Goal: Task Accomplishment & Management: Use online tool/utility

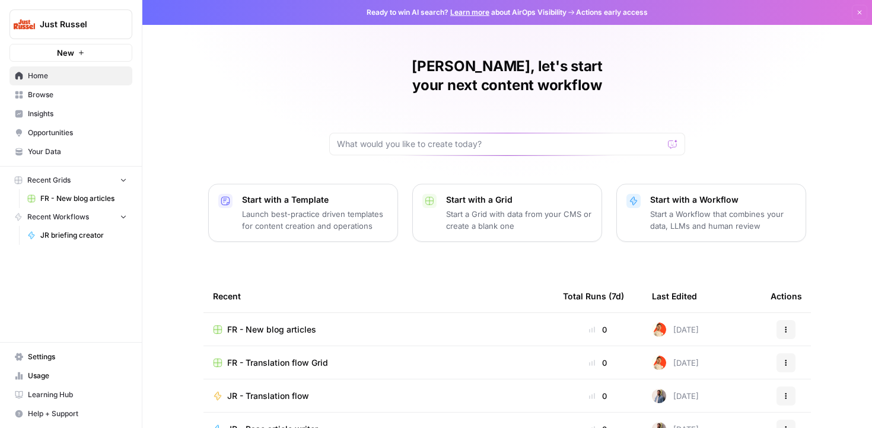
click at [79, 202] on span "FR - New blog articles" at bounding box center [83, 198] width 87 height 11
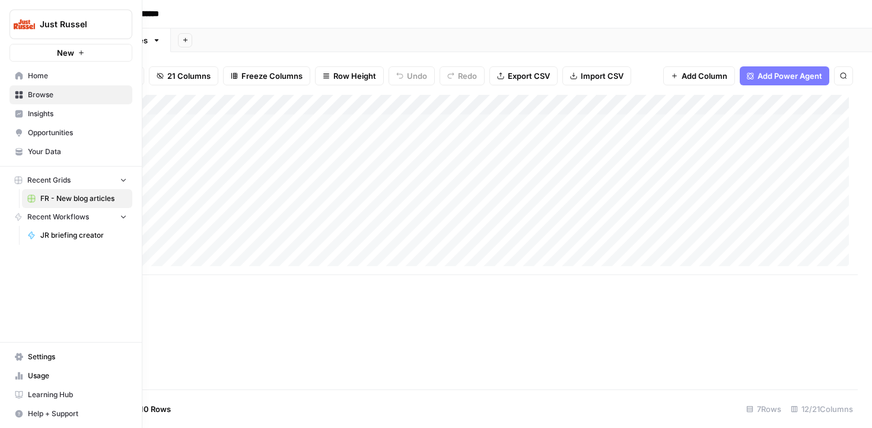
click at [33, 94] on span "Browse" at bounding box center [77, 95] width 99 height 11
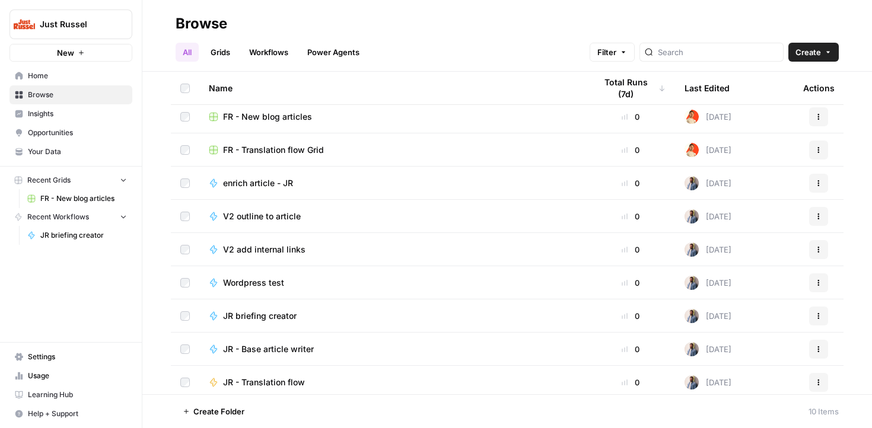
scroll to position [43, 0]
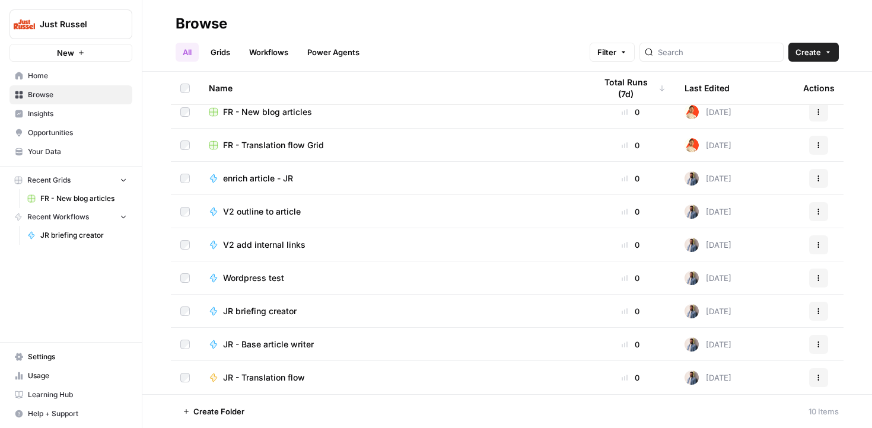
click at [308, 181] on div "enrich article - JR" at bounding box center [393, 179] width 368 height 12
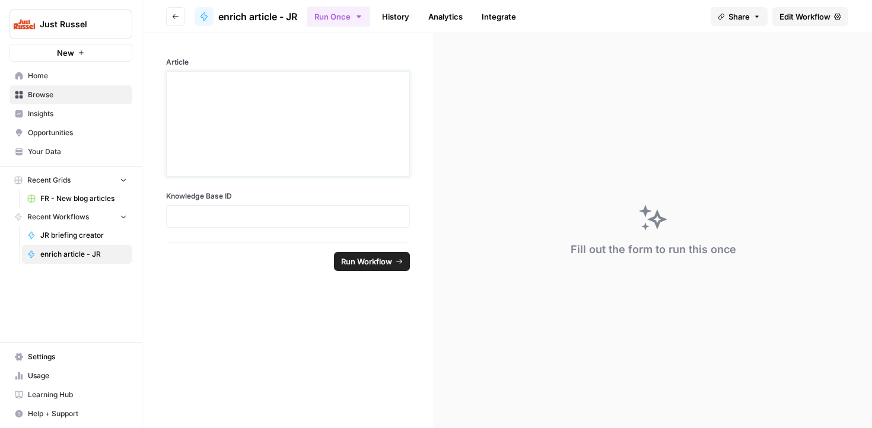
click at [329, 132] on div at bounding box center [288, 124] width 228 height 95
click at [227, 21] on span "enrich article - JR" at bounding box center [257, 16] width 79 height 14
click at [214, 17] on div "enrich article - JR" at bounding box center [246, 16] width 103 height 19
click at [181, 19] on button "Go back" at bounding box center [175, 16] width 19 height 19
click at [173, 20] on icon "button" at bounding box center [175, 16] width 7 height 7
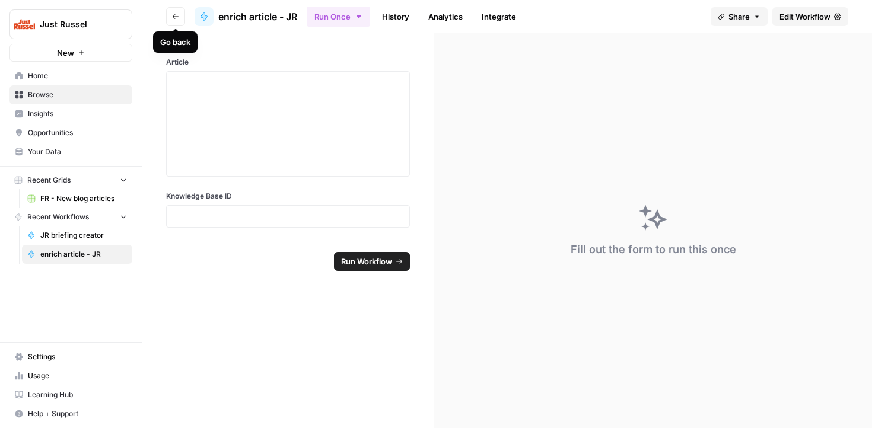
click at [174, 15] on icon "button" at bounding box center [175, 16] width 7 height 7
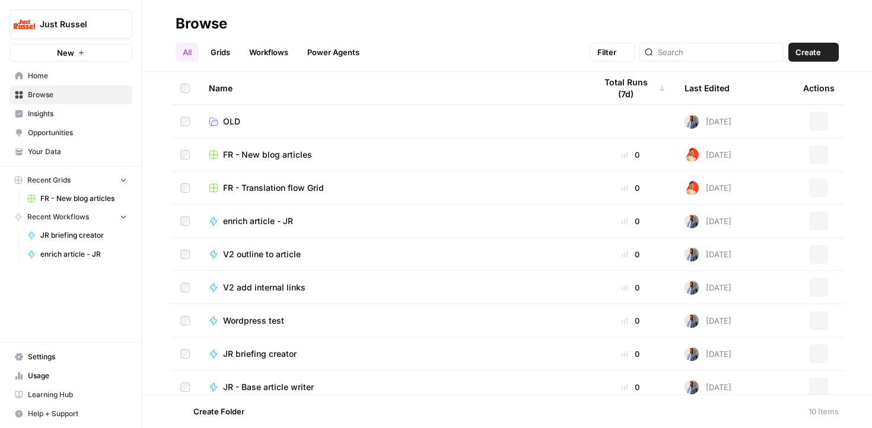
click at [174, 15] on header "Browse All Grids Workflows Power Agents Filter Create" at bounding box center [507, 36] width 730 height 72
click at [263, 112] on td "OLD" at bounding box center [392, 121] width 387 height 33
click at [257, 116] on link "OLD" at bounding box center [393, 122] width 368 height 12
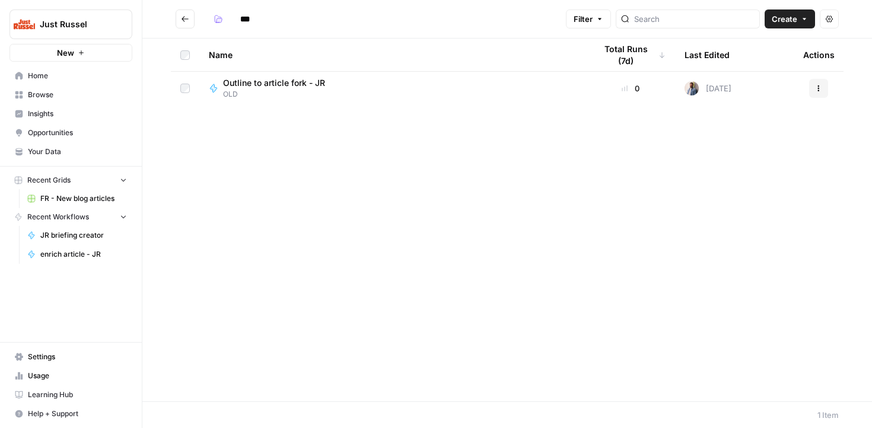
click at [179, 18] on button "Go back" at bounding box center [185, 18] width 19 height 19
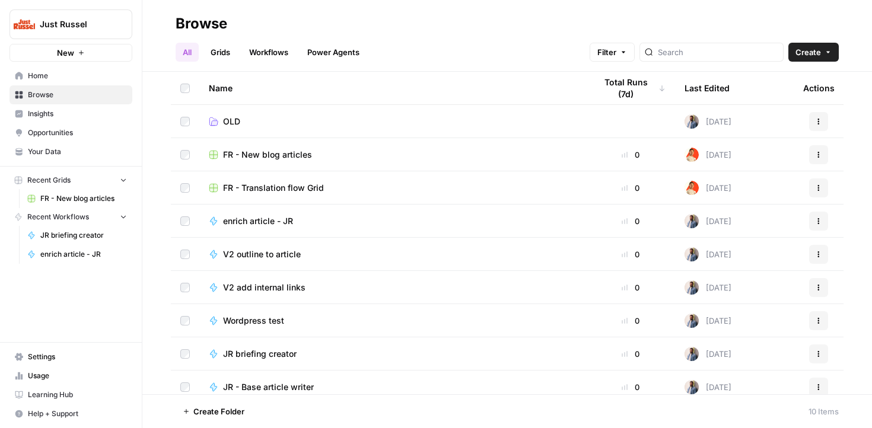
click at [222, 50] on link "Grids" at bounding box center [220, 52] width 34 height 19
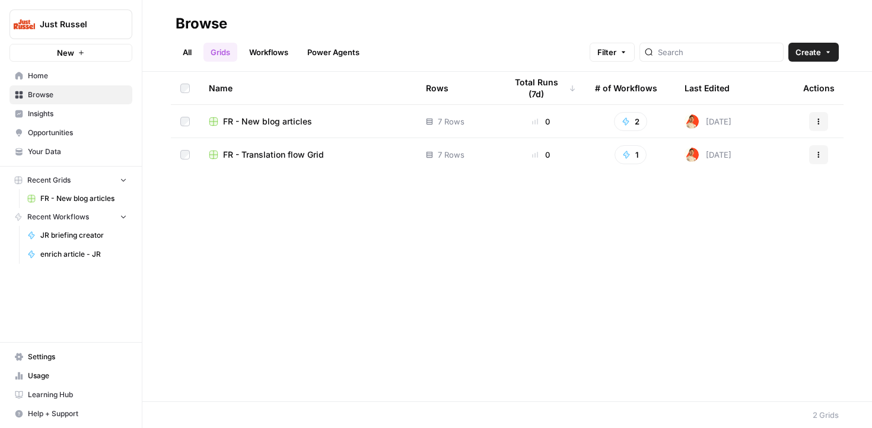
click at [247, 52] on link "Workflows" at bounding box center [268, 52] width 53 height 19
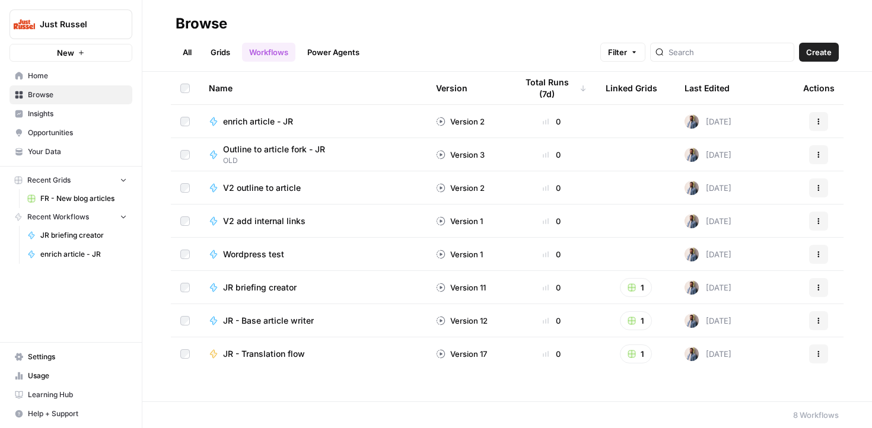
click at [333, 55] on link "Power Agents" at bounding box center [333, 52] width 66 height 19
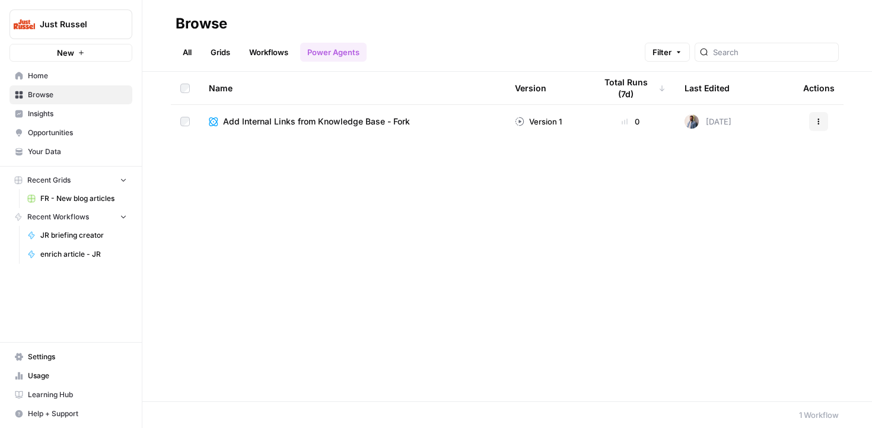
click at [275, 56] on link "Workflows" at bounding box center [268, 52] width 53 height 19
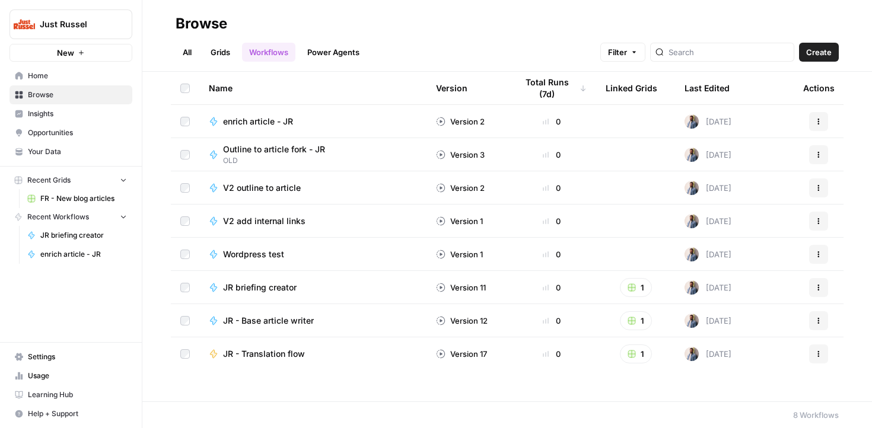
click at [282, 120] on span "enrich article - JR" at bounding box center [258, 122] width 70 height 12
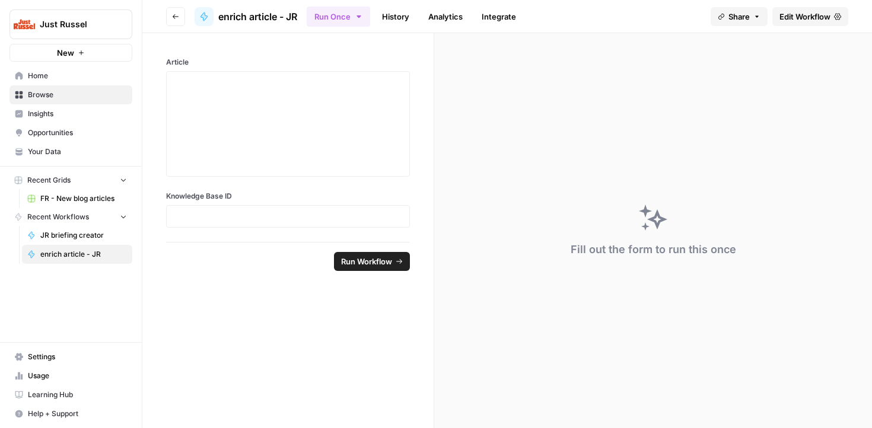
click at [677, 230] on div "Fill out the form to run this once" at bounding box center [653, 230] width 438 height 395
click at [179, 17] on button "Go back" at bounding box center [175, 16] width 19 height 19
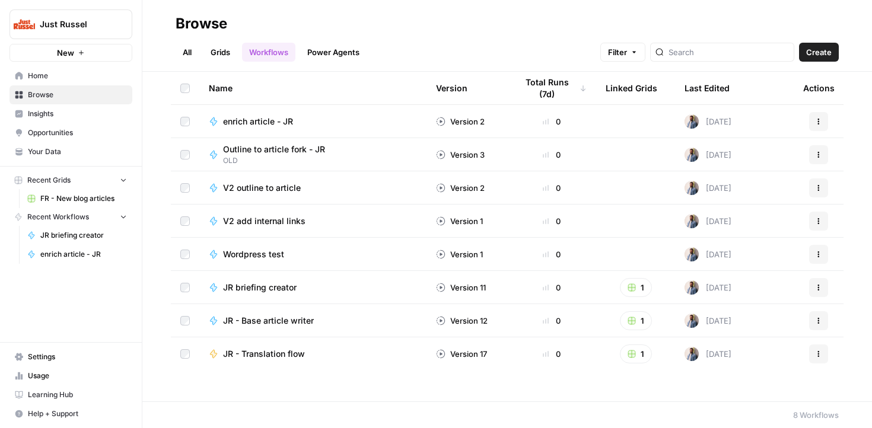
click at [332, 154] on div "Outline to article fork - JR" at bounding box center [279, 150] width 112 height 12
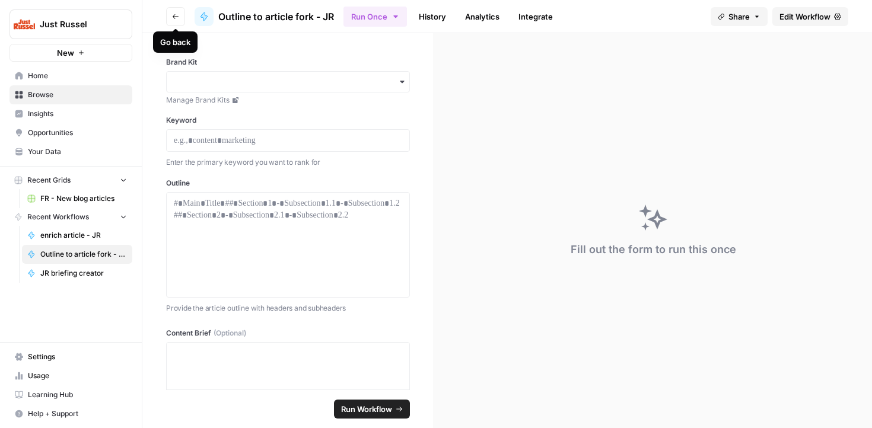
click at [175, 24] on button "Go back" at bounding box center [175, 16] width 19 height 19
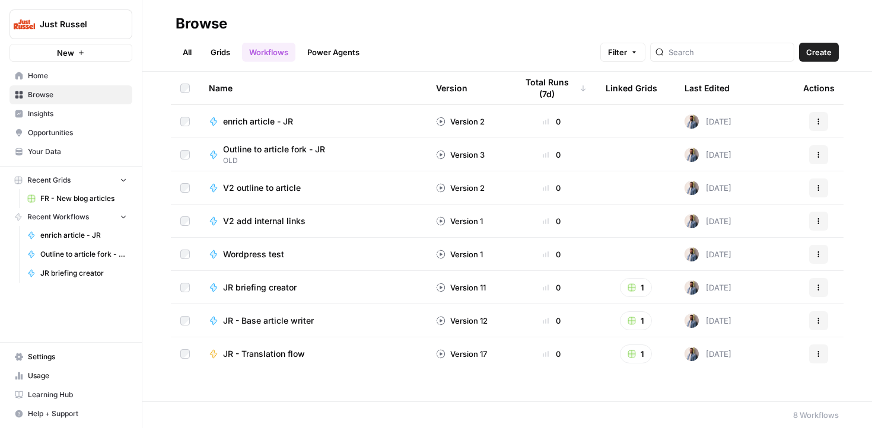
click at [212, 52] on link "Grids" at bounding box center [220, 52] width 34 height 19
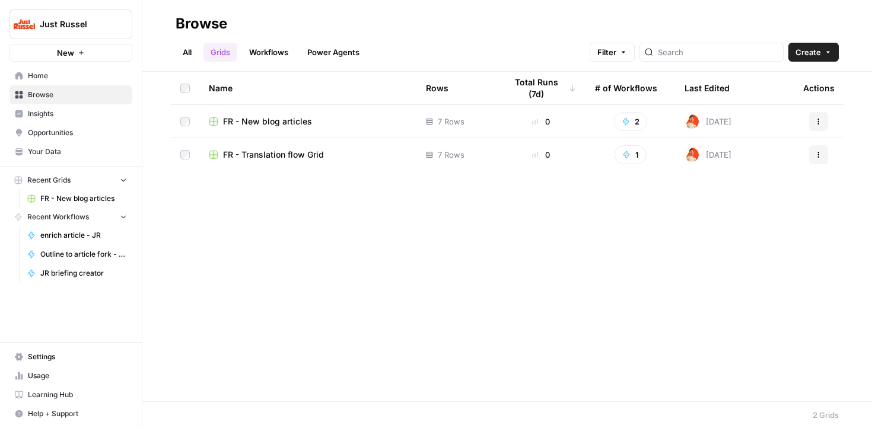
click at [269, 157] on span "FR - Translation flow Grid" at bounding box center [273, 155] width 101 height 12
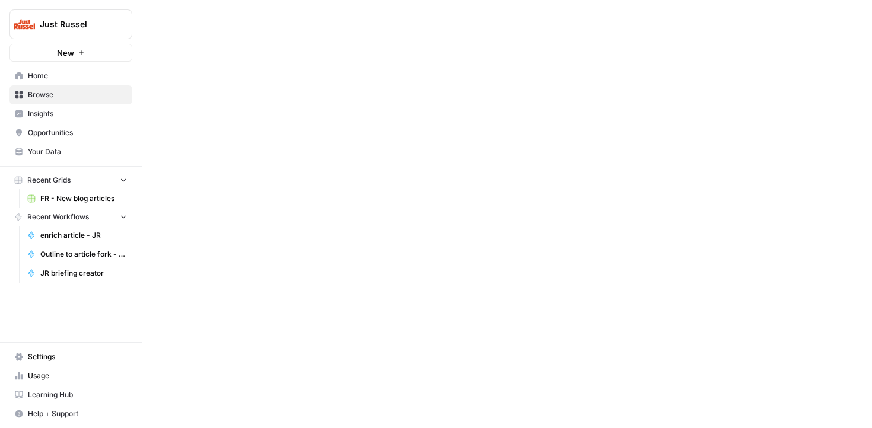
click at [269, 157] on div at bounding box center [507, 214] width 730 height 428
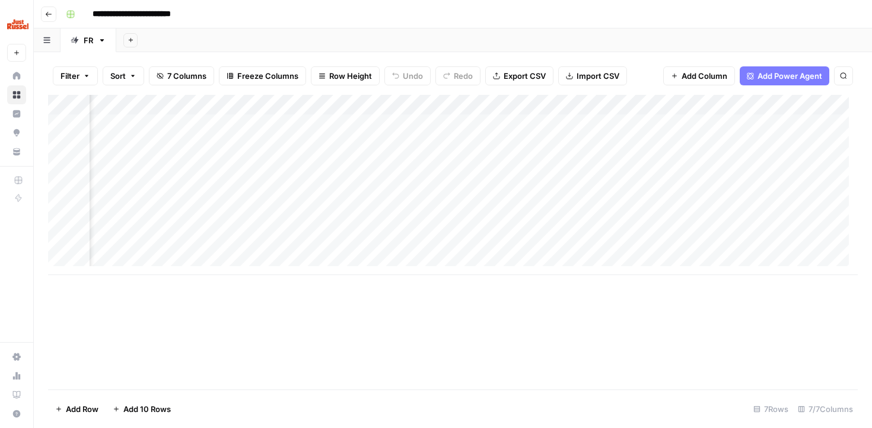
scroll to position [0, 125]
drag, startPoint x: 241, startPoint y: 276, endPoint x: 152, endPoint y: 269, distance: 89.8
click at [152, 269] on div "Add Column" at bounding box center [453, 242] width 810 height 295
click at [354, 128] on div "Add Column" at bounding box center [453, 185] width 810 height 180
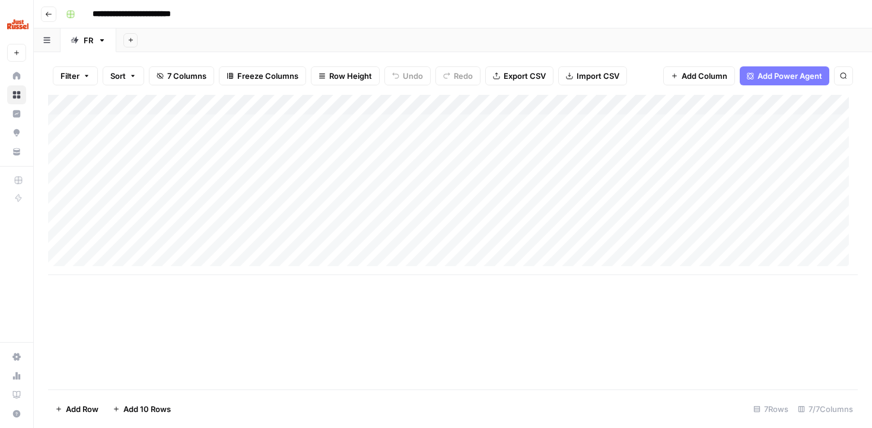
click at [409, 132] on div "Add Column" at bounding box center [453, 185] width 810 height 180
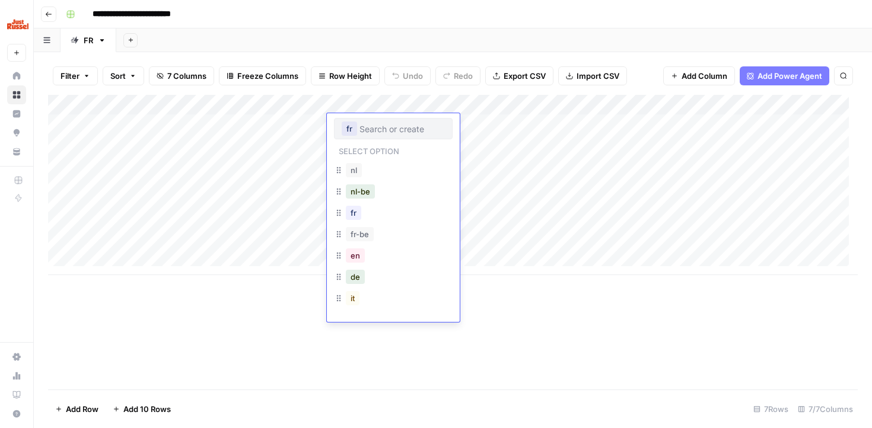
click at [556, 90] on div "Filter Sort 7 Columns Freeze Columns Row Height Undo Redo Export CSV Import CSV…" at bounding box center [453, 76] width 810 height 38
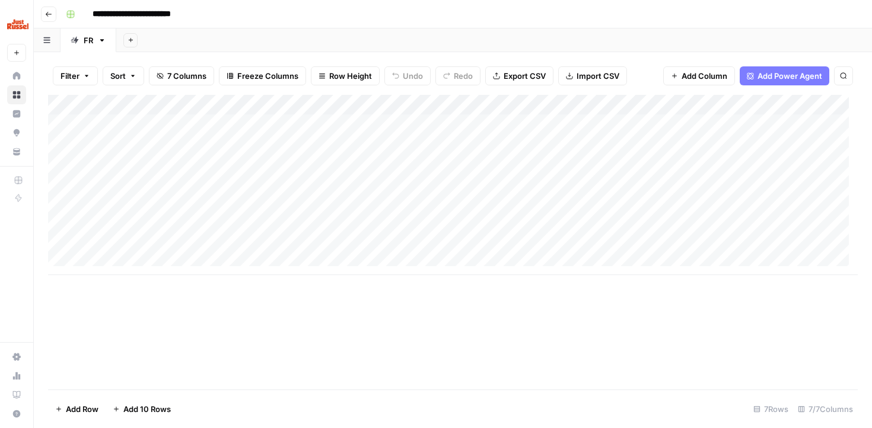
click at [524, 122] on div "Add Column" at bounding box center [453, 185] width 810 height 180
click at [524, 122] on textarea "**********" at bounding box center [529, 125] width 190 height 17
click at [533, 362] on div "Add Column" at bounding box center [453, 242] width 810 height 295
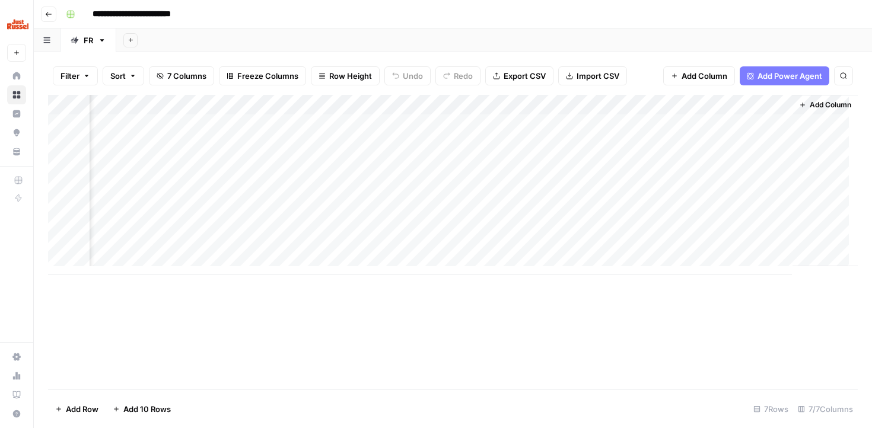
scroll to position [0, 275]
click at [488, 127] on div "Add Column" at bounding box center [453, 185] width 810 height 180
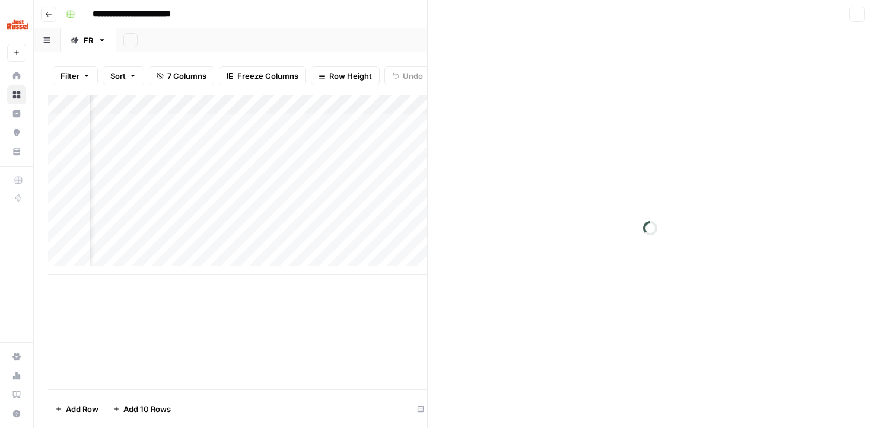
click at [488, 127] on div at bounding box center [503, 124] width 134 height 22
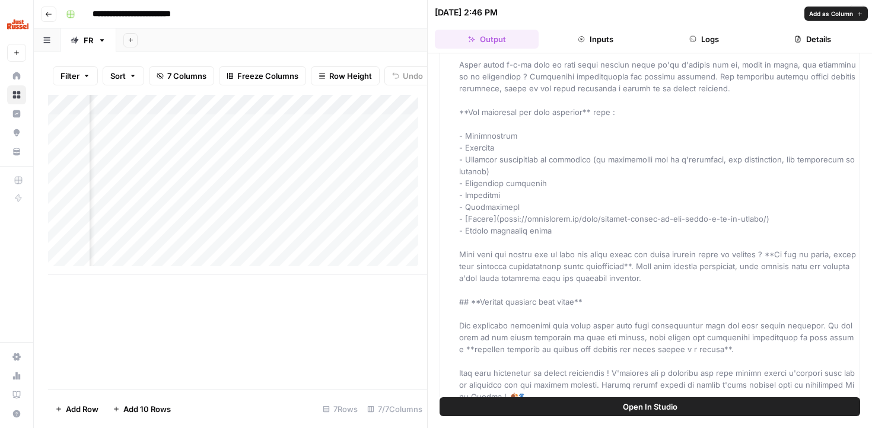
scroll to position [909, 0]
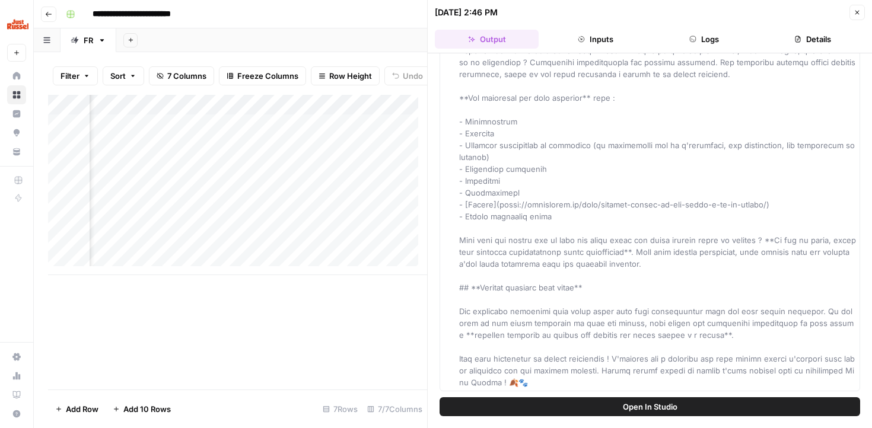
click at [367, 337] on div "Add Column" at bounding box center [237, 242] width 379 height 295
click at [370, 37] on div "Add Sheet" at bounding box center [494, 40] width 756 height 24
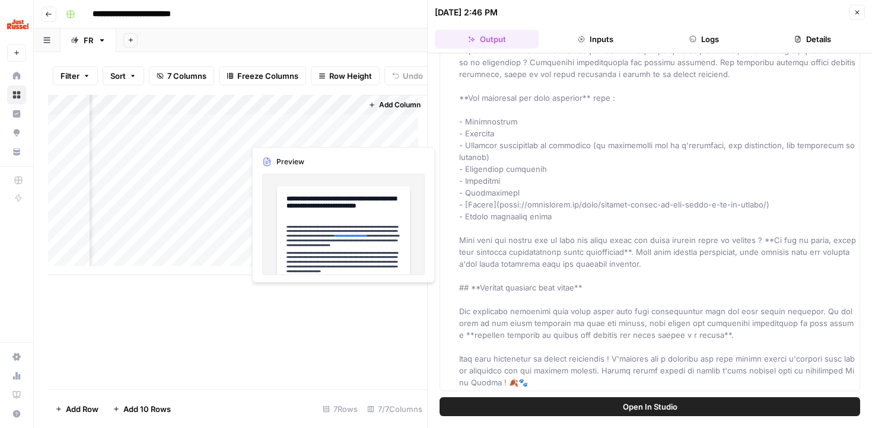
click at [303, 134] on div "Add Column" at bounding box center [237, 185] width 379 height 180
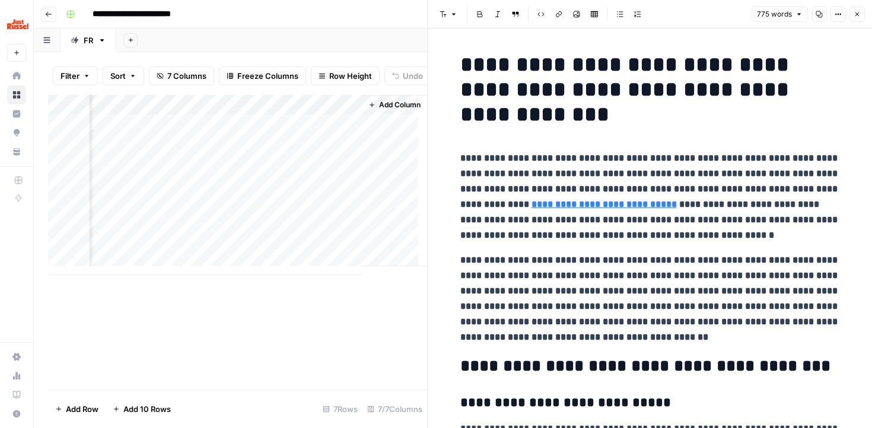
click at [303, 157] on div "Add Column" at bounding box center [237, 185] width 379 height 180
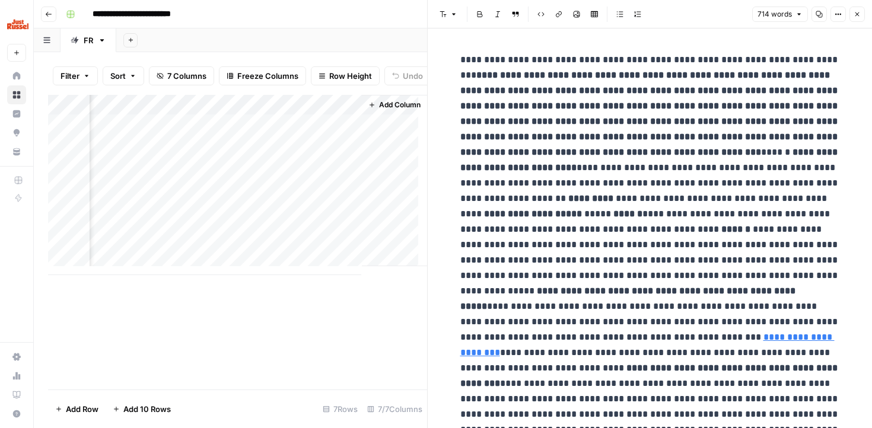
click at [301, 136] on div "Add Column" at bounding box center [237, 185] width 379 height 180
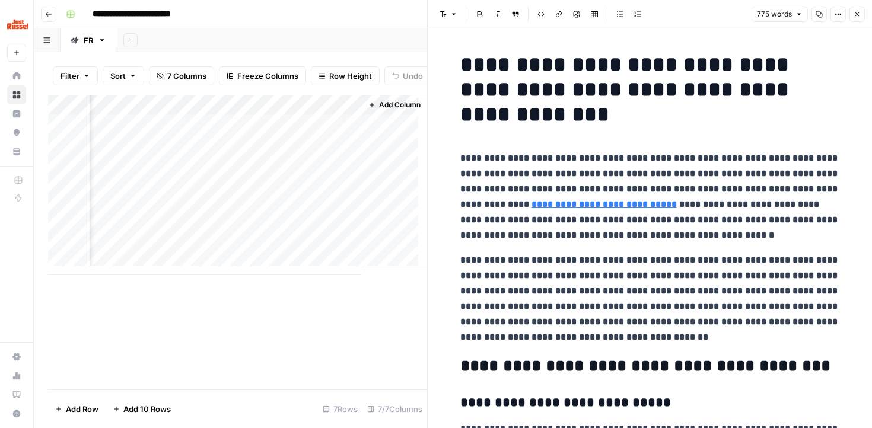
click at [854, 16] on icon "button" at bounding box center [856, 14] width 7 height 7
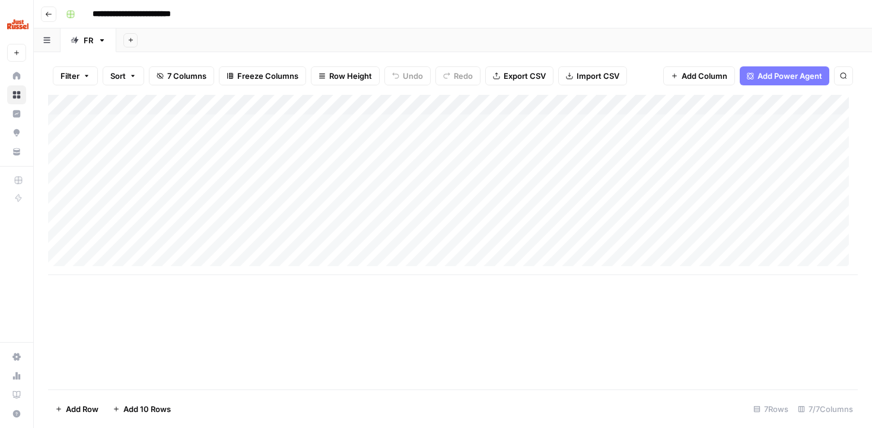
click at [54, 14] on button "Go back" at bounding box center [48, 14] width 15 height 15
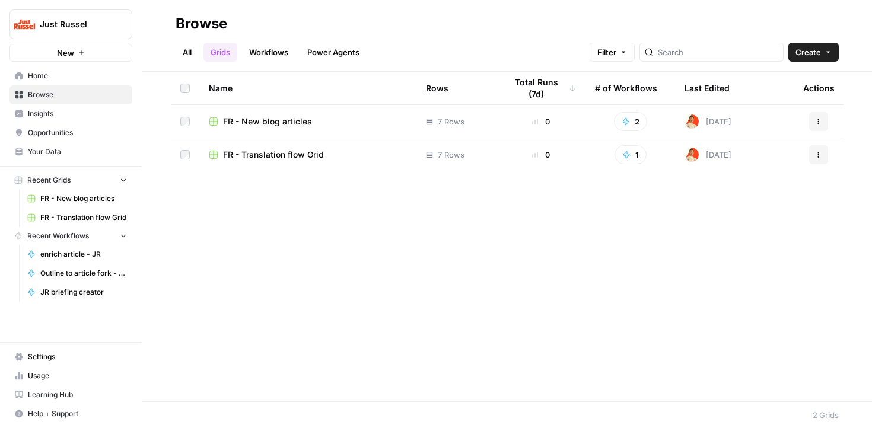
click at [292, 120] on span "FR - New blog articles" at bounding box center [267, 122] width 89 height 12
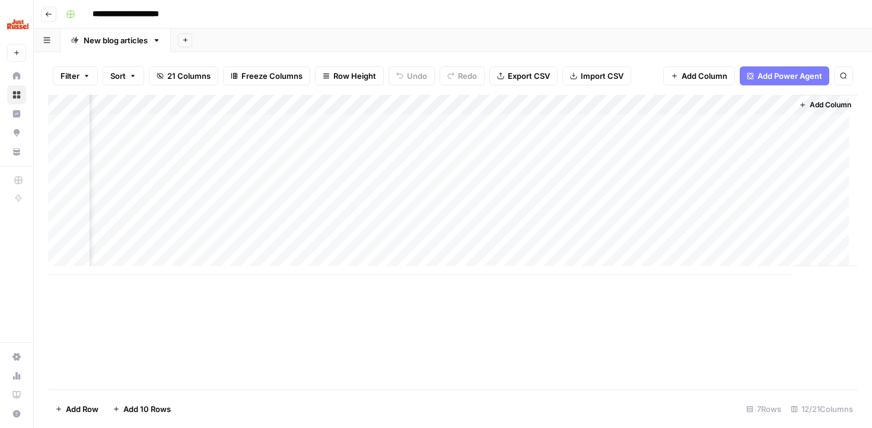
scroll to position [0, 832]
click at [712, 117] on div "Add Column" at bounding box center [453, 185] width 810 height 180
click at [716, 122] on div "Add Column" at bounding box center [453, 185] width 810 height 180
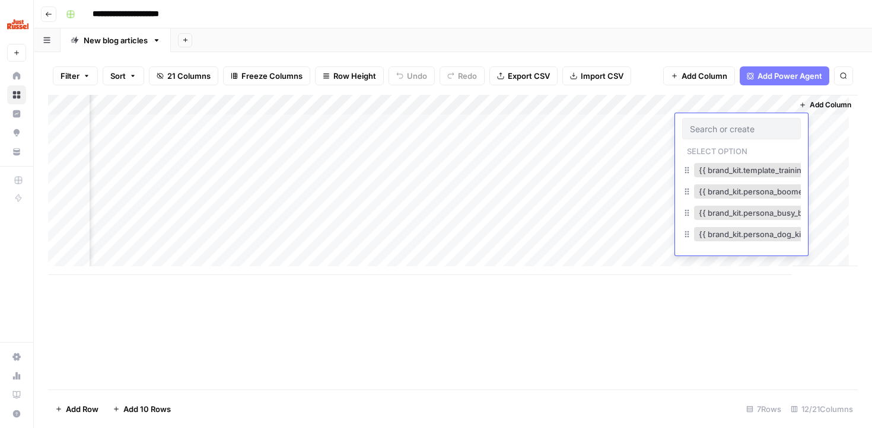
click at [716, 122] on div at bounding box center [741, 128] width 119 height 21
click at [721, 124] on input "text" at bounding box center [741, 128] width 103 height 11
click at [569, 298] on div "Add Column" at bounding box center [453, 242] width 810 height 295
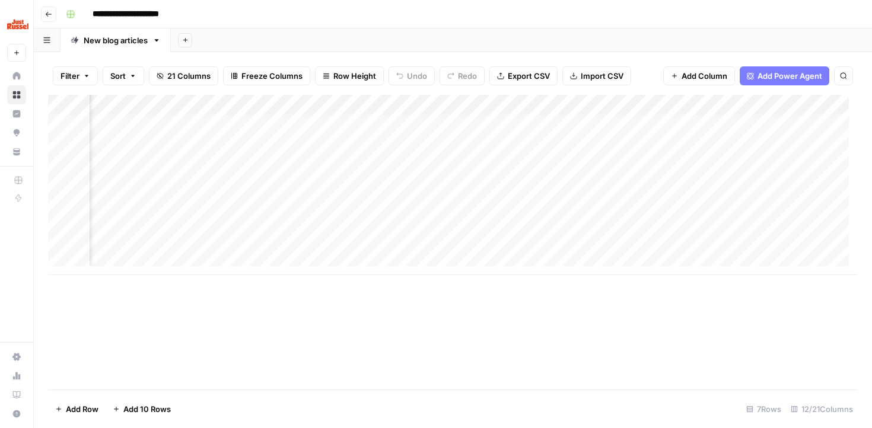
scroll to position [0, 0]
click at [58, 8] on header "**********" at bounding box center [453, 14] width 838 height 28
click at [54, 11] on button "Go back" at bounding box center [48, 14] width 15 height 15
